Goal: Task Accomplishment & Management: Manage account settings

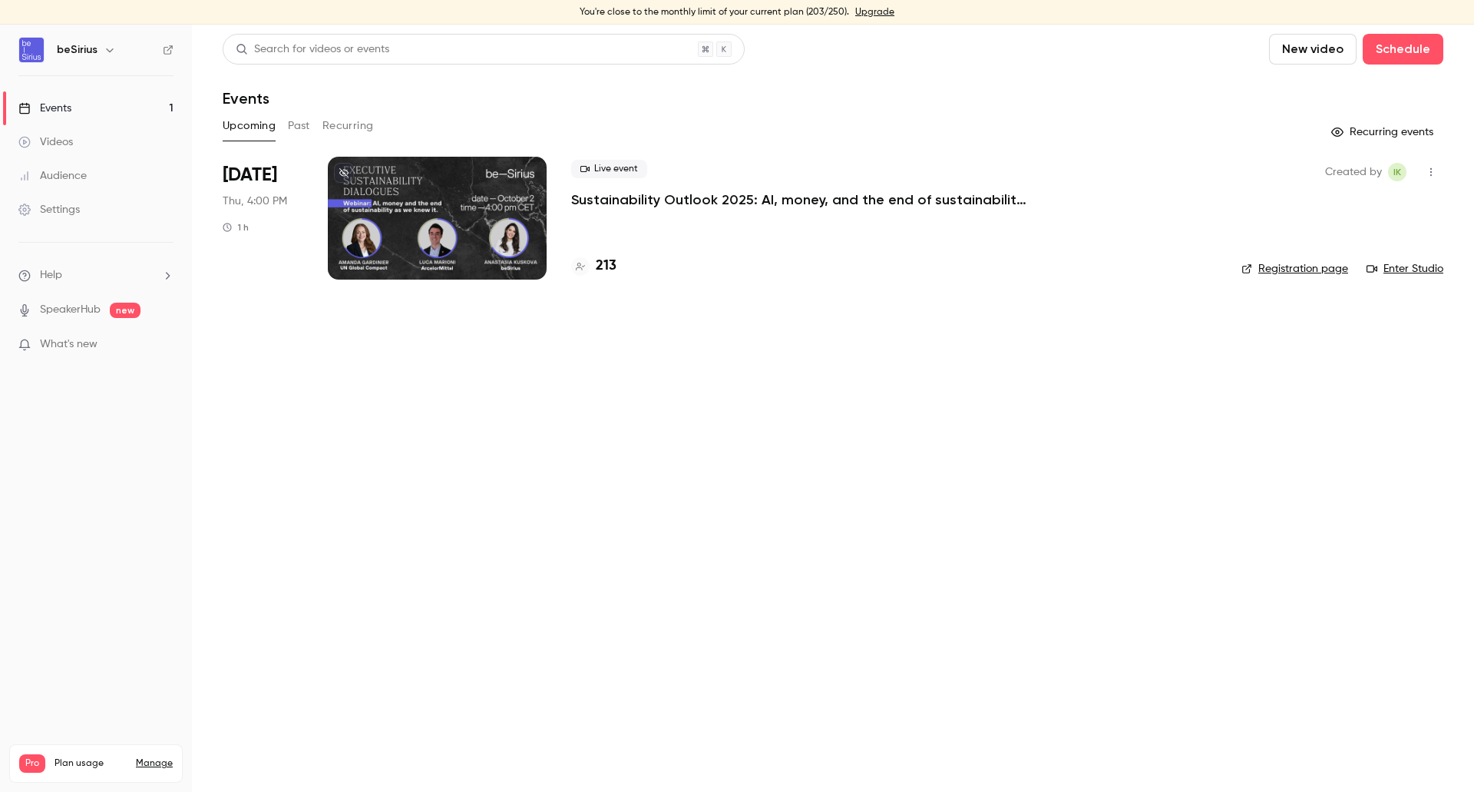
click at [439, 225] on div at bounding box center [437, 218] width 219 height 123
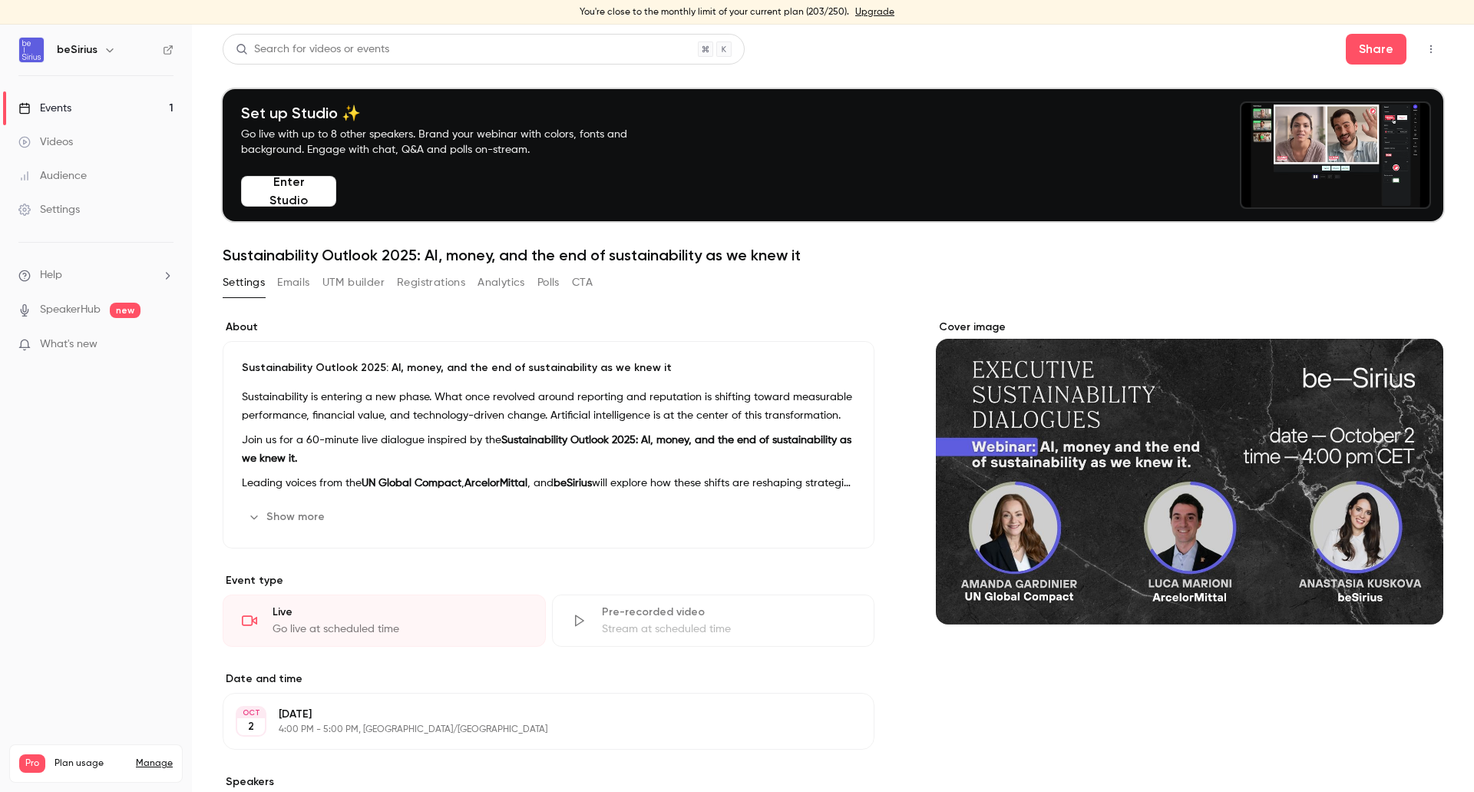
click at [404, 283] on button "Registrations" at bounding box center [431, 282] width 68 height 25
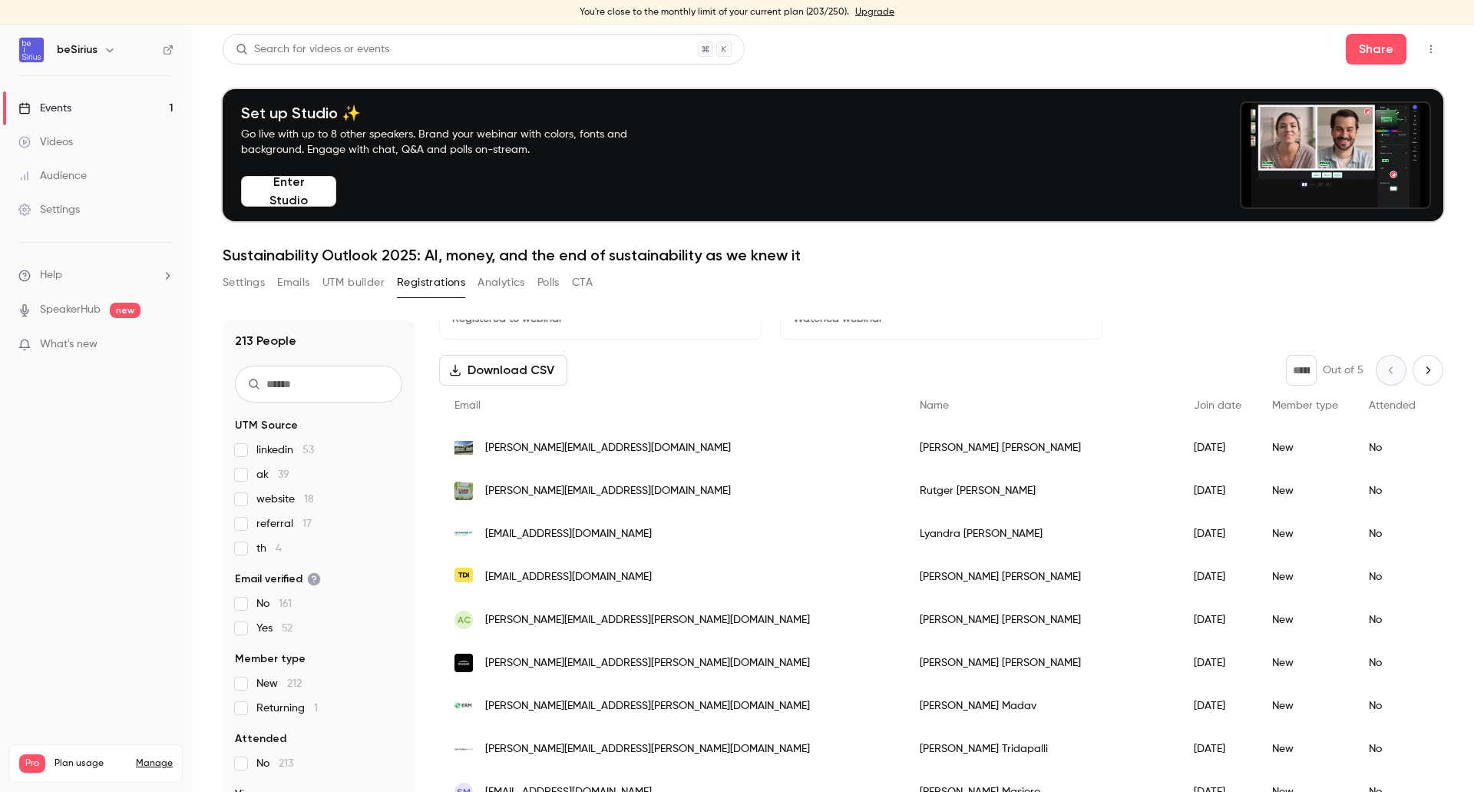
scroll to position [77, 0]
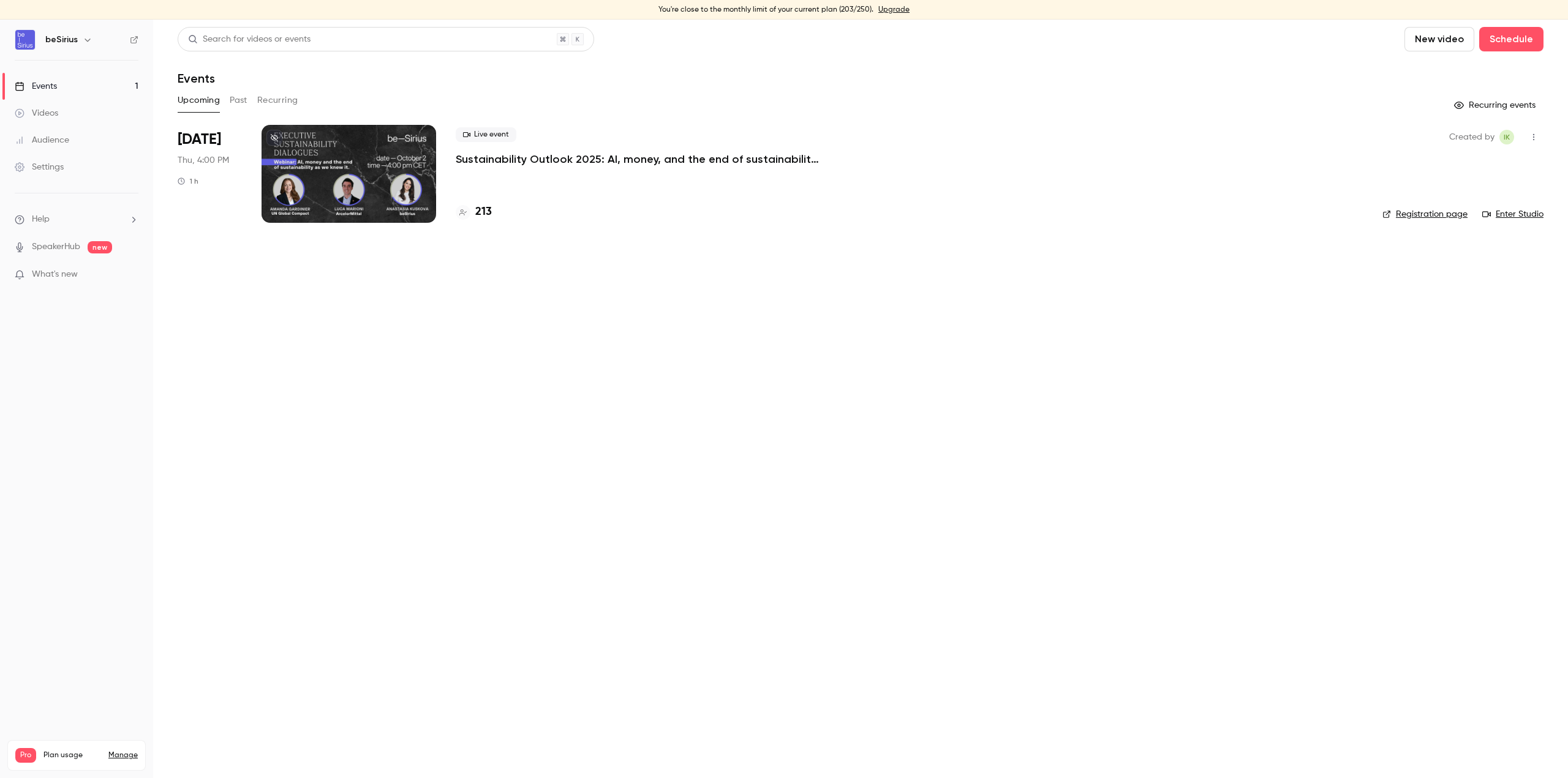
click at [358, 173] on div at bounding box center [349, 174] width 175 height 98
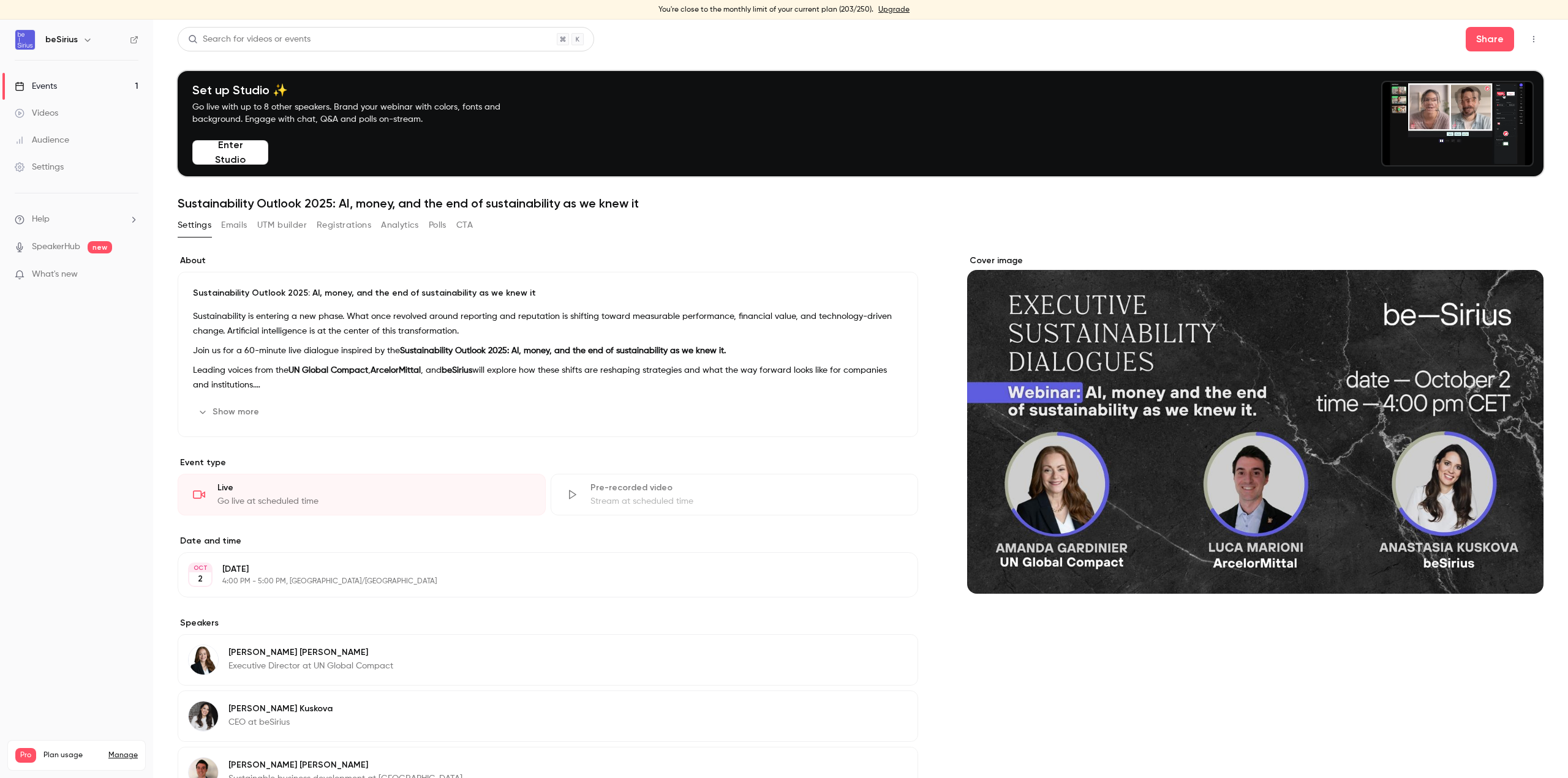
click at [342, 227] on button "Registrations" at bounding box center [344, 225] width 54 height 20
